Goal: Task Accomplishment & Management: Complete application form

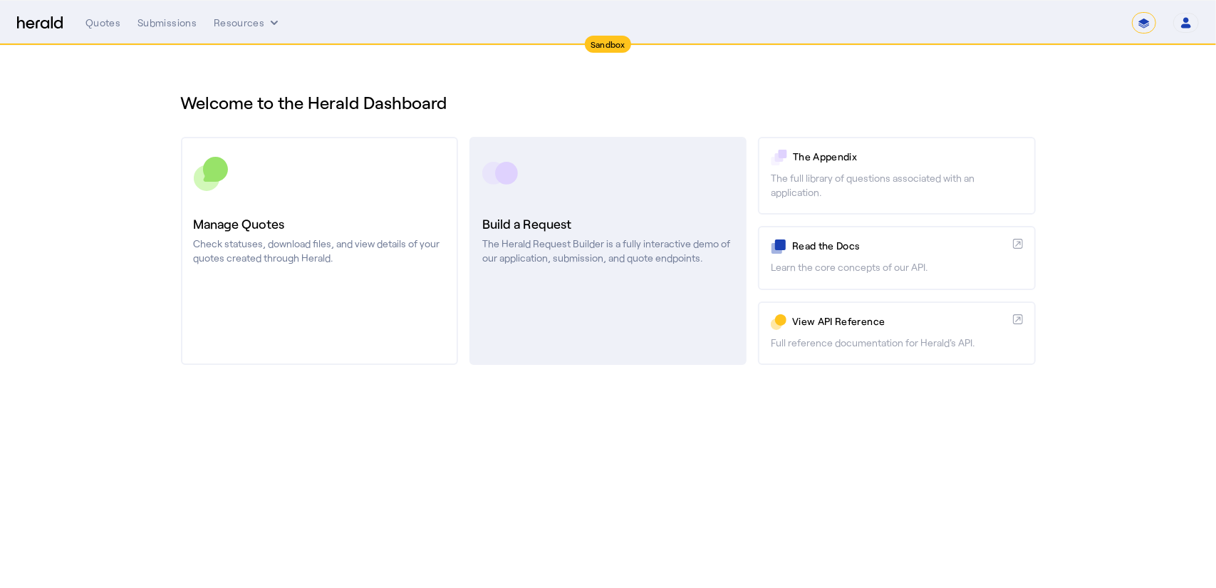
click at [678, 216] on h3 "Build a Request" at bounding box center [607, 224] width 251 height 20
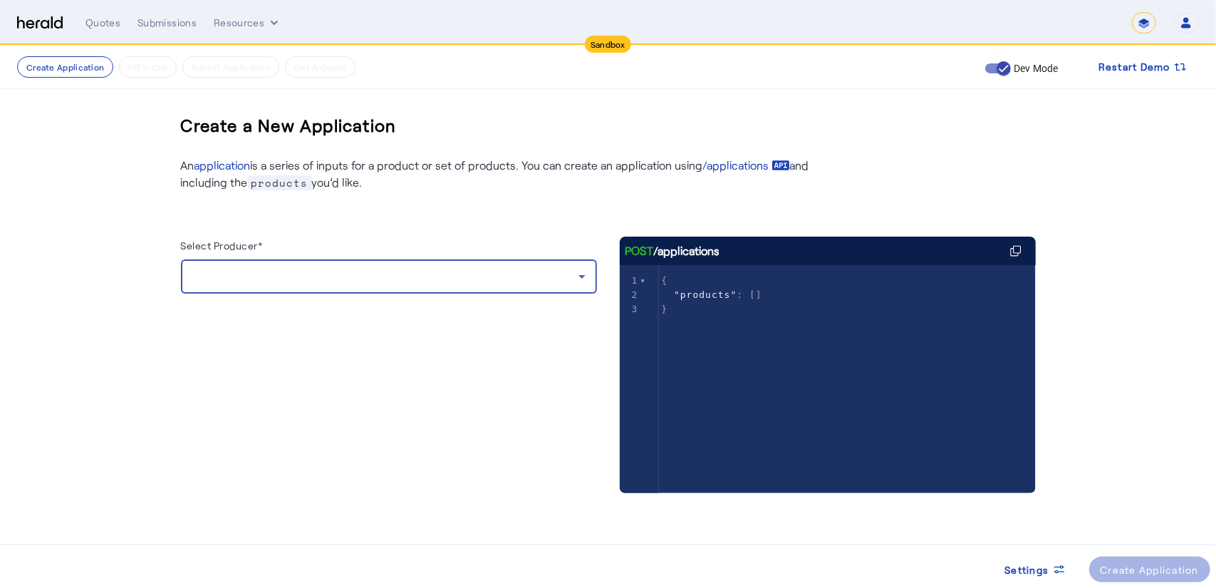
click at [392, 284] on div at bounding box center [385, 276] width 386 height 17
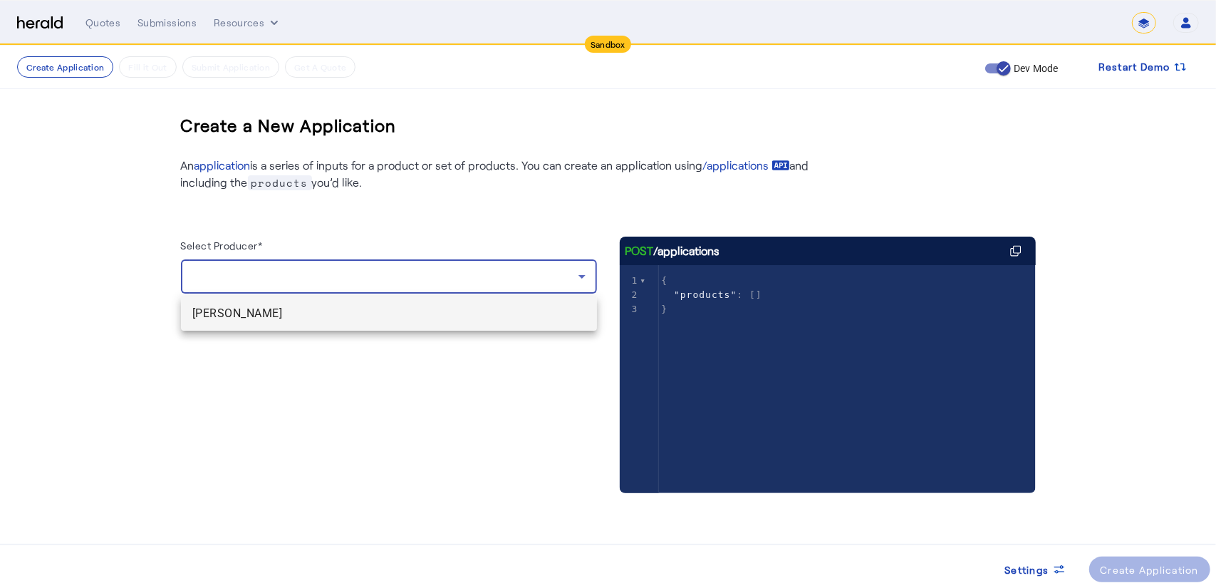
click at [303, 318] on span "[PERSON_NAME]" at bounding box center [388, 313] width 393 height 17
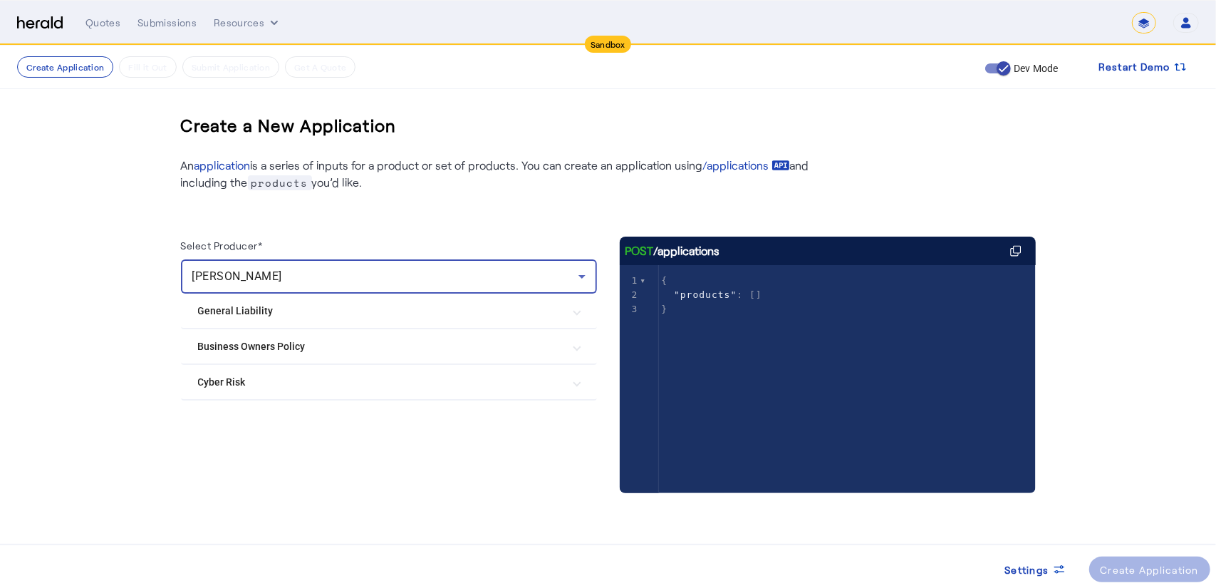
click at [269, 342] on Policy "Business Owners Policy" at bounding box center [380, 346] width 365 height 15
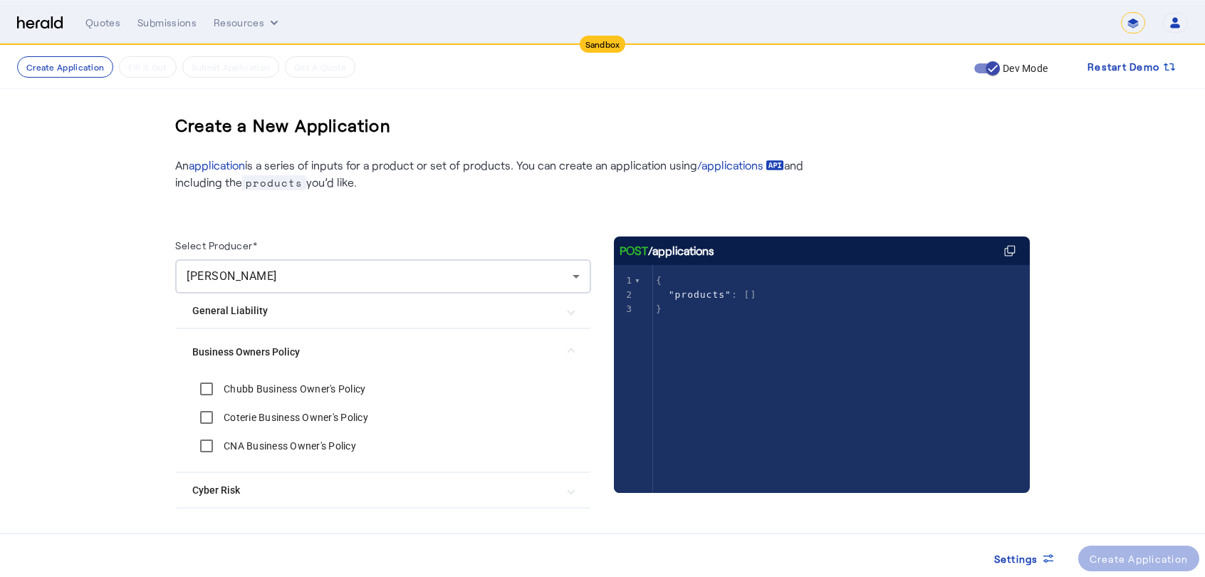
click at [291, 390] on label "Chubb Business Owner's Policy" at bounding box center [293, 389] width 145 height 14
click at [1113, 563] on div "Create Application" at bounding box center [1139, 558] width 99 height 15
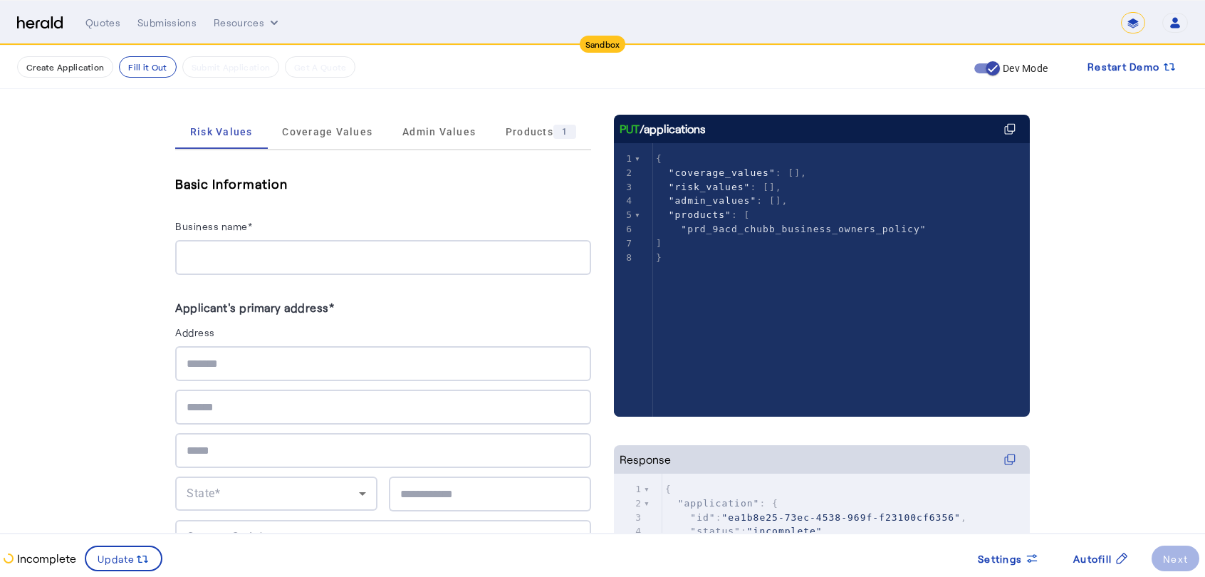
scroll to position [191, 0]
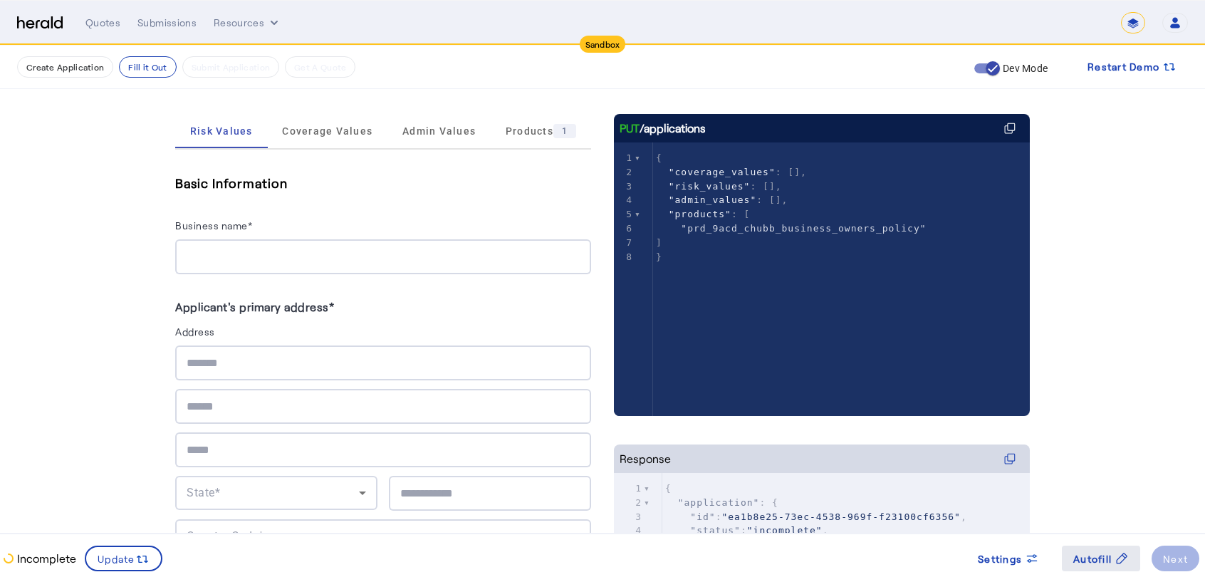
click at [1085, 558] on span "Autofill" at bounding box center [1092, 558] width 38 height 15
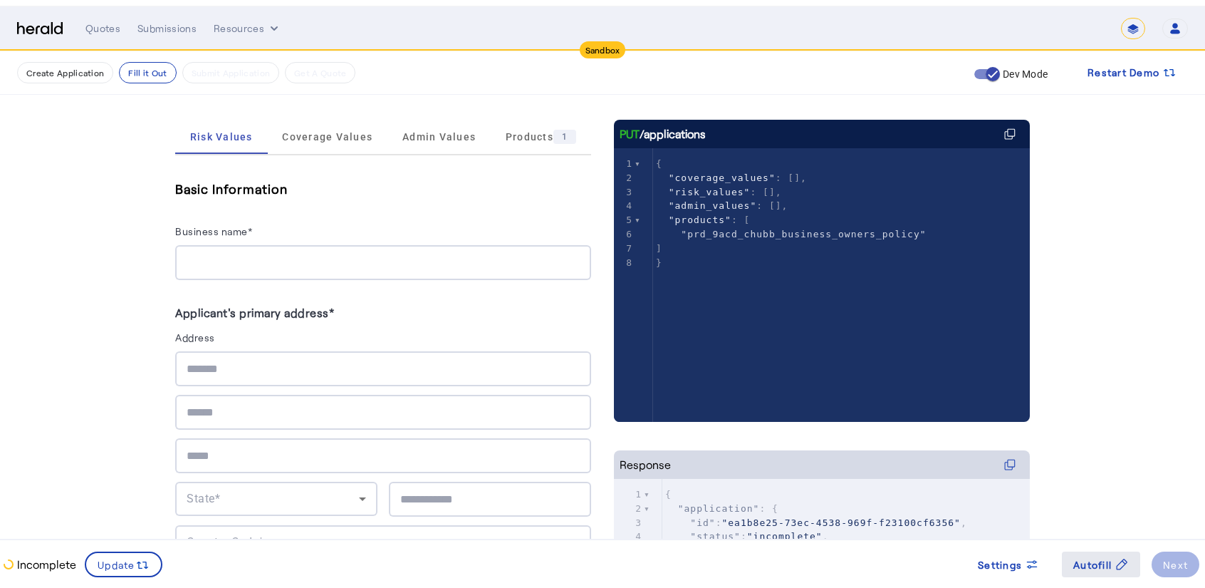
scroll to position [0, 0]
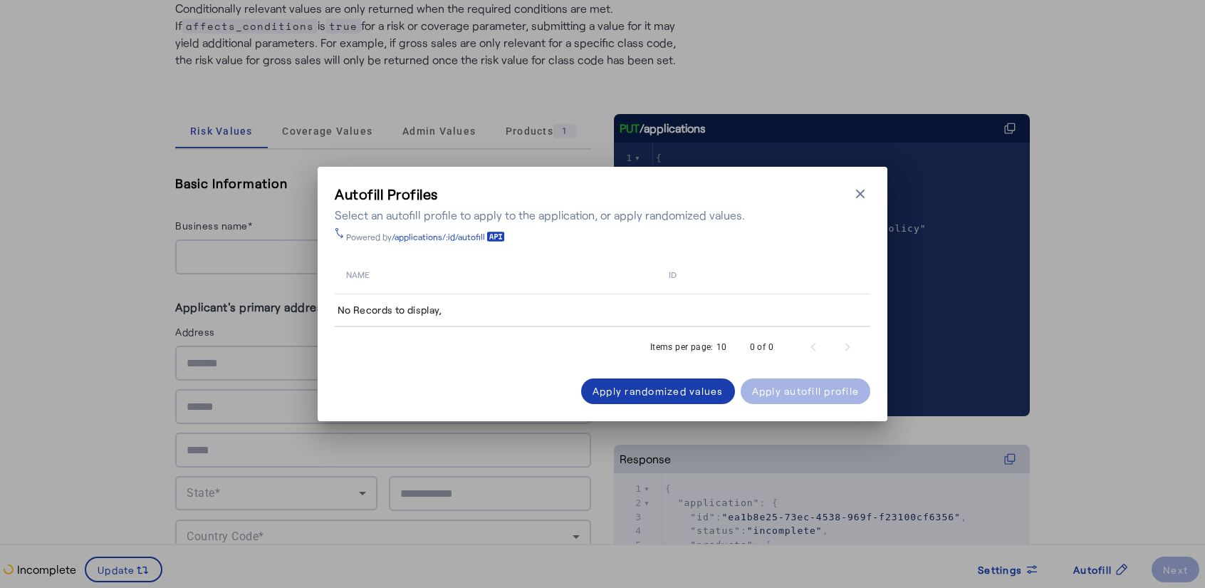
click at [684, 391] on div "Apply randomized values" at bounding box center [658, 390] width 131 height 15
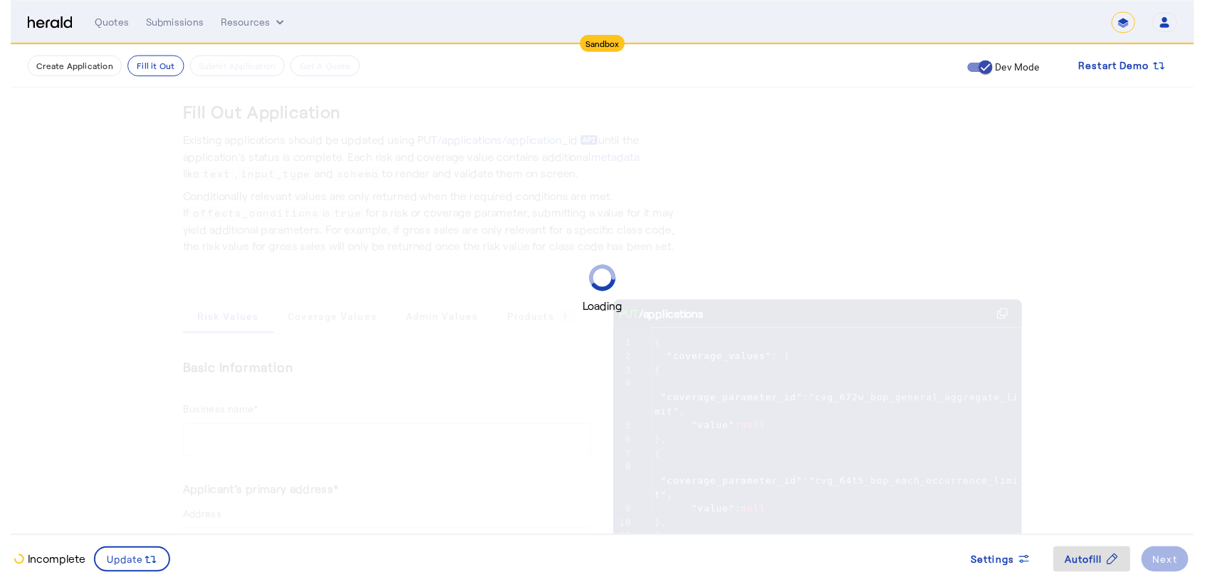
scroll to position [191, 0]
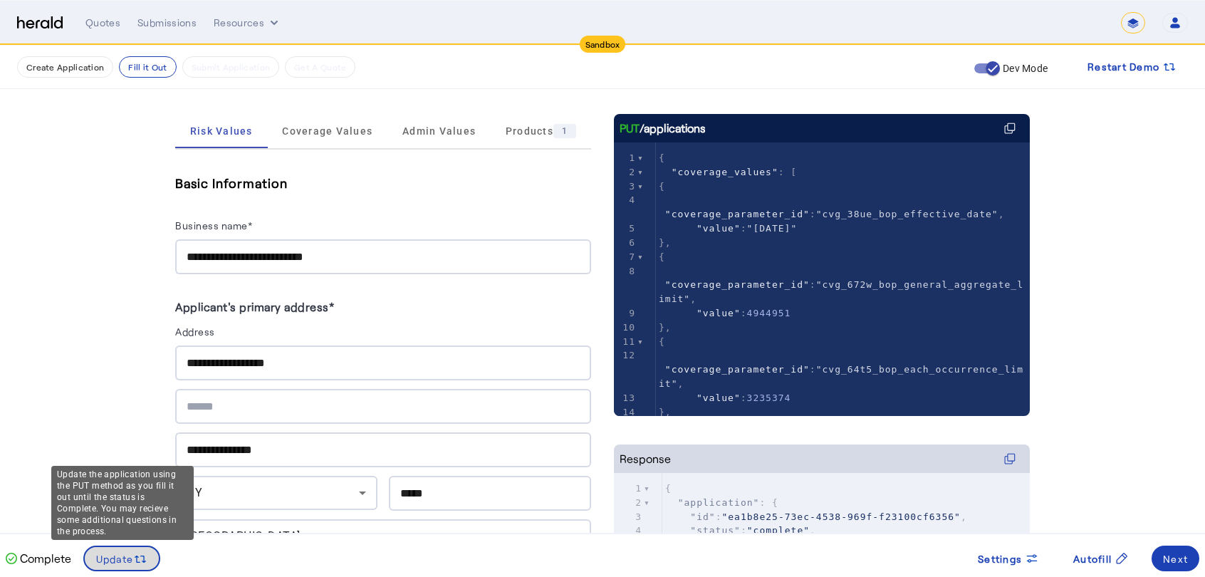
click at [128, 556] on span "Update" at bounding box center [115, 558] width 38 height 15
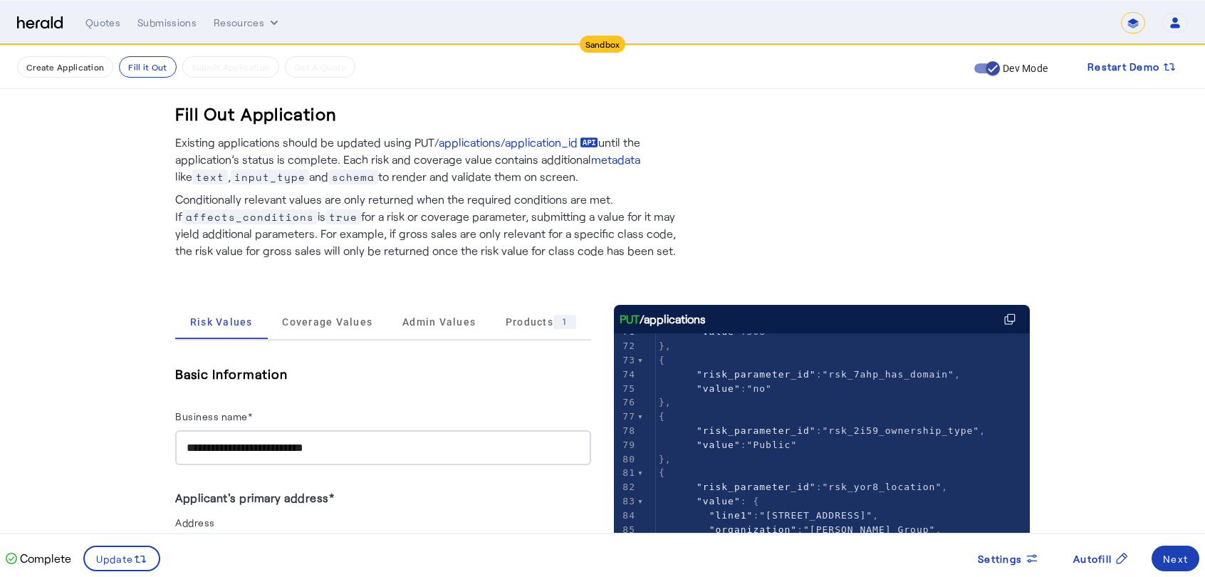
scroll to position [0, 0]
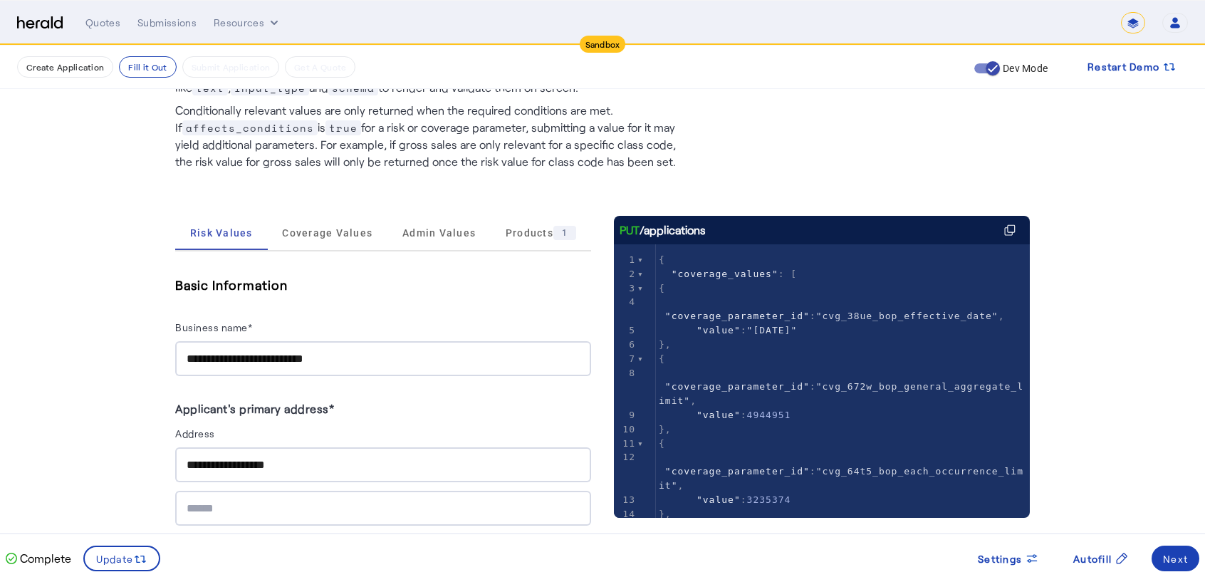
click at [642, 273] on div at bounding box center [640, 274] width 6 height 14
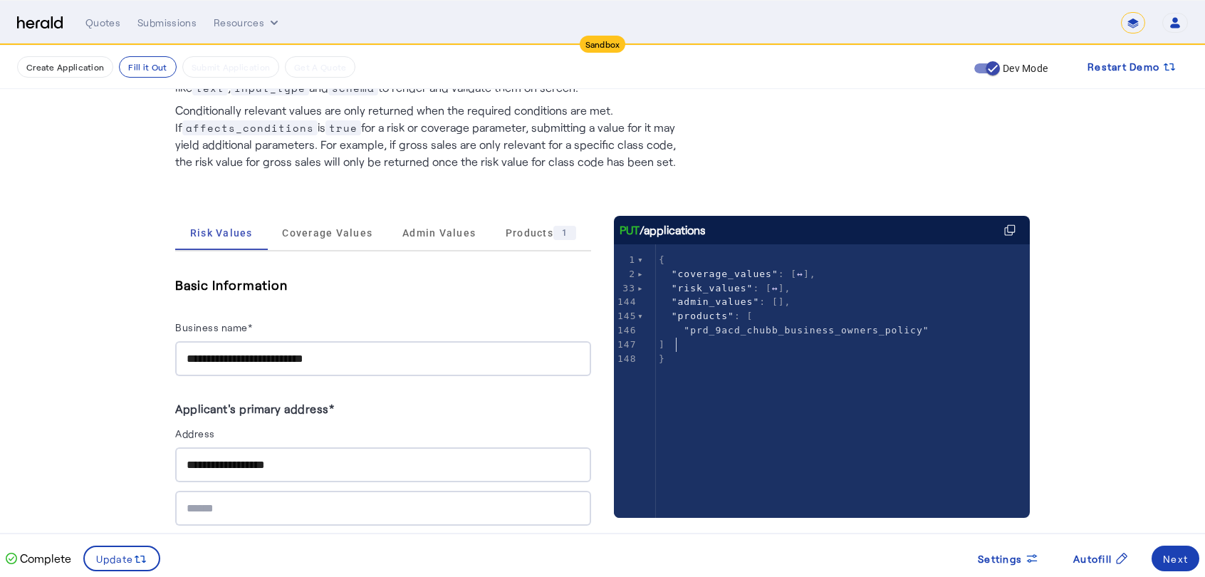
click at [750, 343] on pre "]" at bounding box center [848, 345] width 385 height 14
